Goal: Task Accomplishment & Management: Complete application form

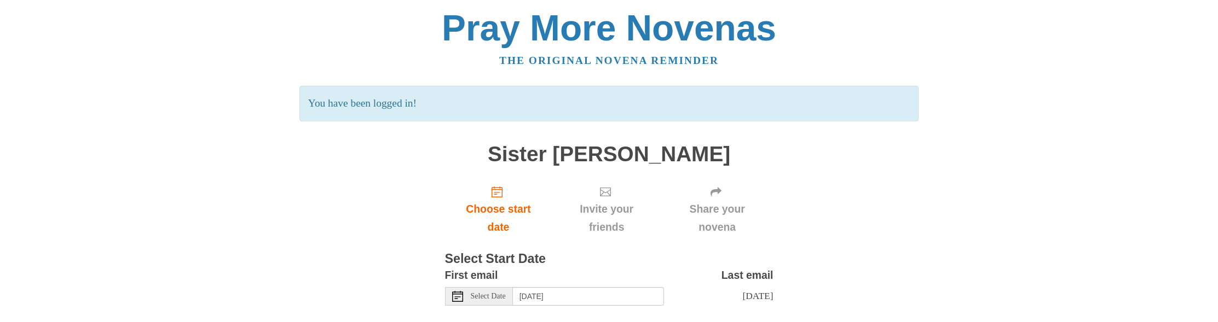
scroll to position [56, 0]
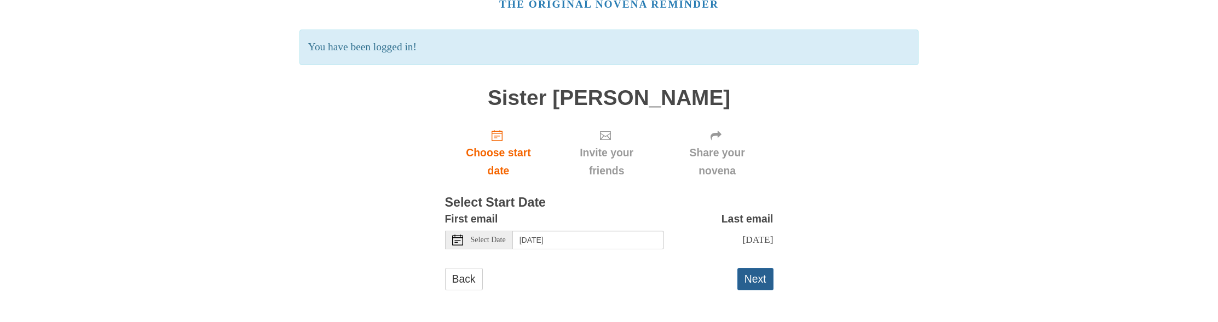
click at [756, 278] on button "Next" at bounding box center [755, 279] width 36 height 22
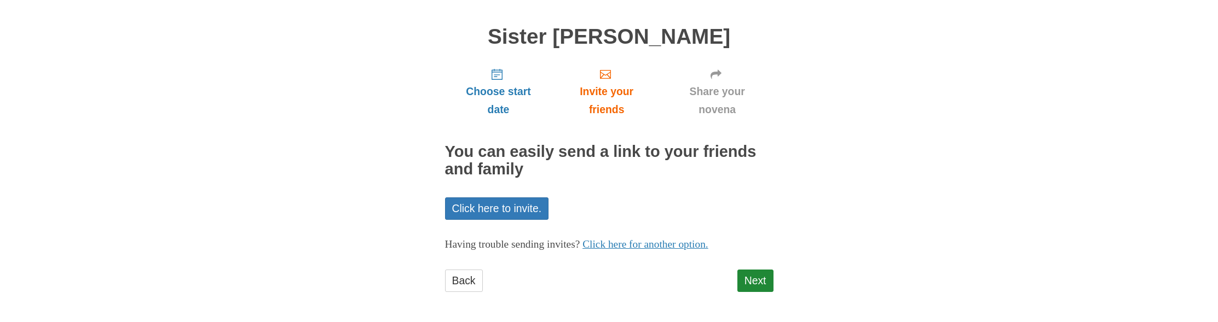
scroll to position [67, 0]
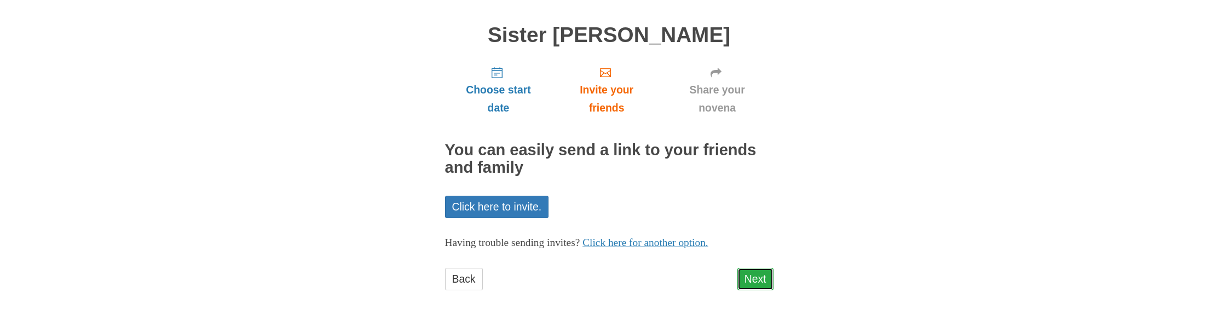
click at [761, 281] on link "Next" at bounding box center [755, 279] width 36 height 22
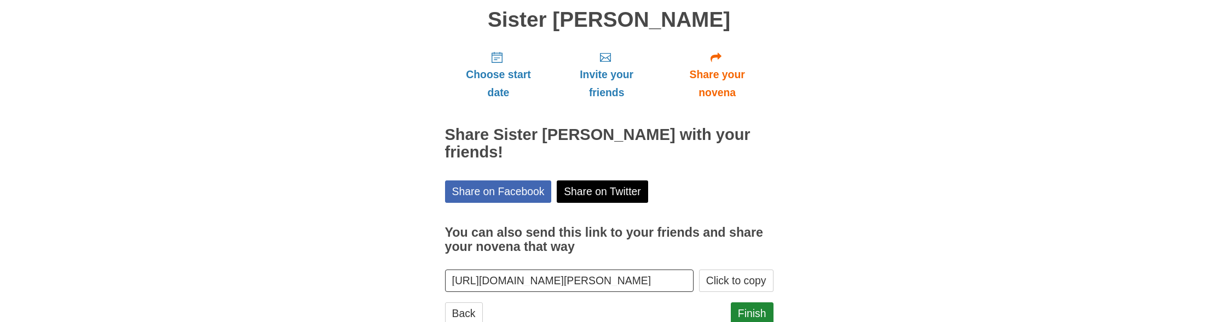
scroll to position [109, 0]
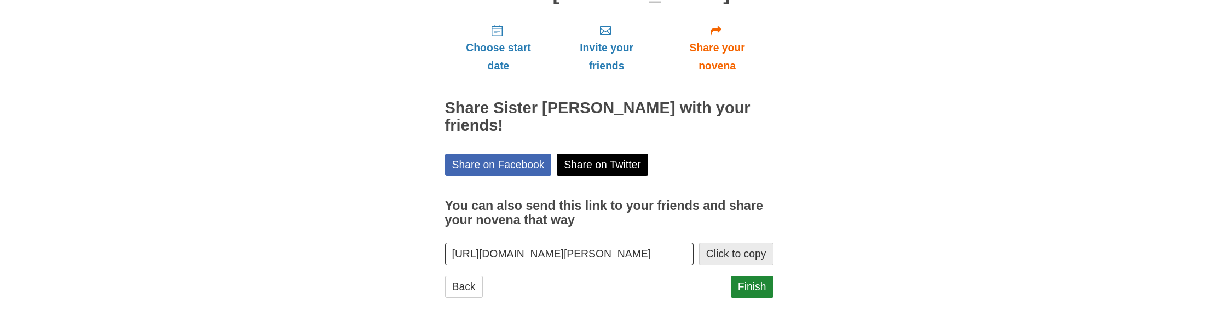
click at [713, 253] on button "Click to copy" at bounding box center [736, 254] width 74 height 22
click at [696, 271] on div "Choose start date Invite your friends Share your novena Share Sister [PERSON_NA…" at bounding box center [609, 161] width 328 height 293
click at [768, 288] on link "Finish" at bounding box center [752, 287] width 43 height 22
